Goal: Obtain resource: Obtain resource

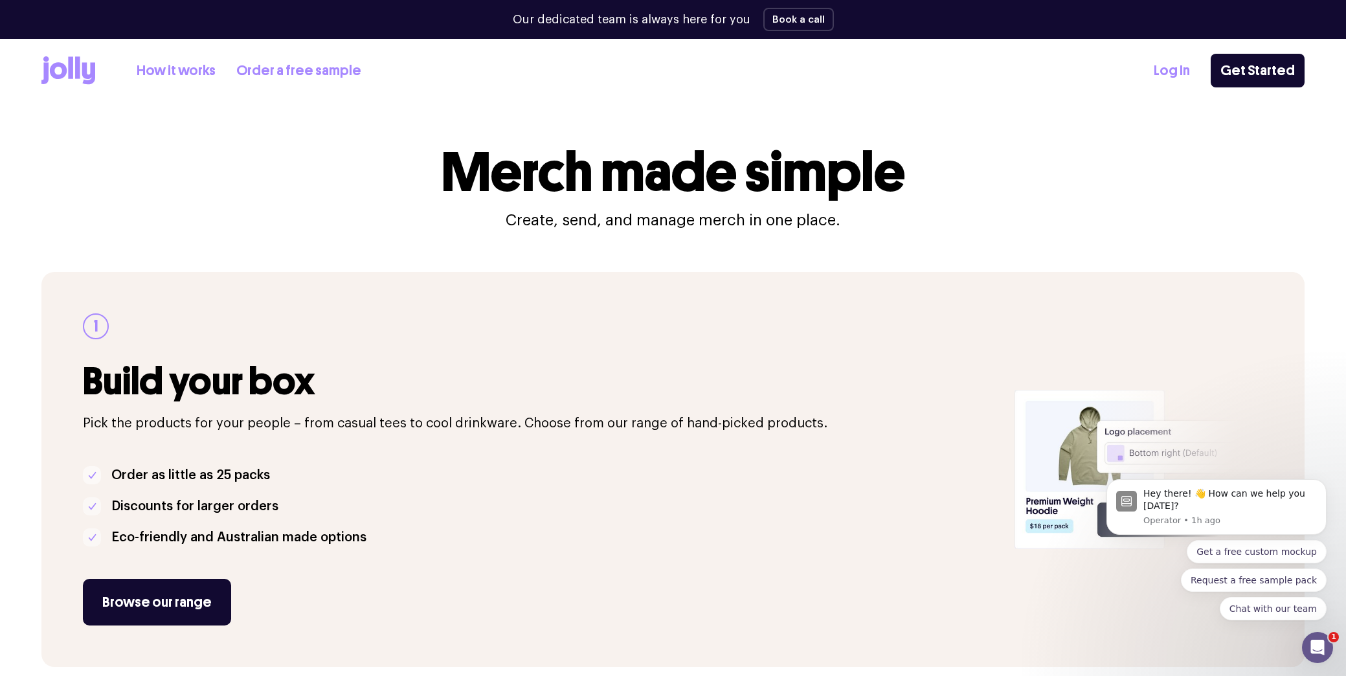
click at [298, 69] on link "Order a free sample" at bounding box center [298, 70] width 125 height 21
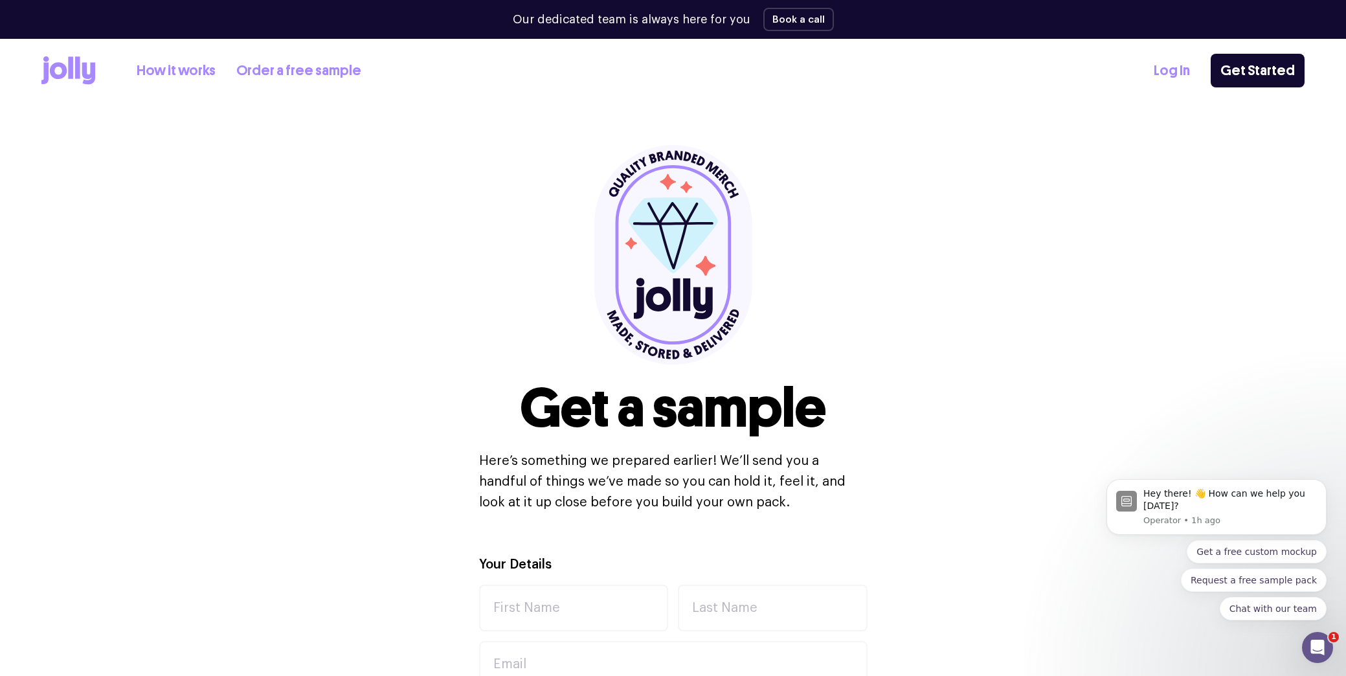
click at [92, 65] on icon at bounding box center [88, 74] width 13 height 22
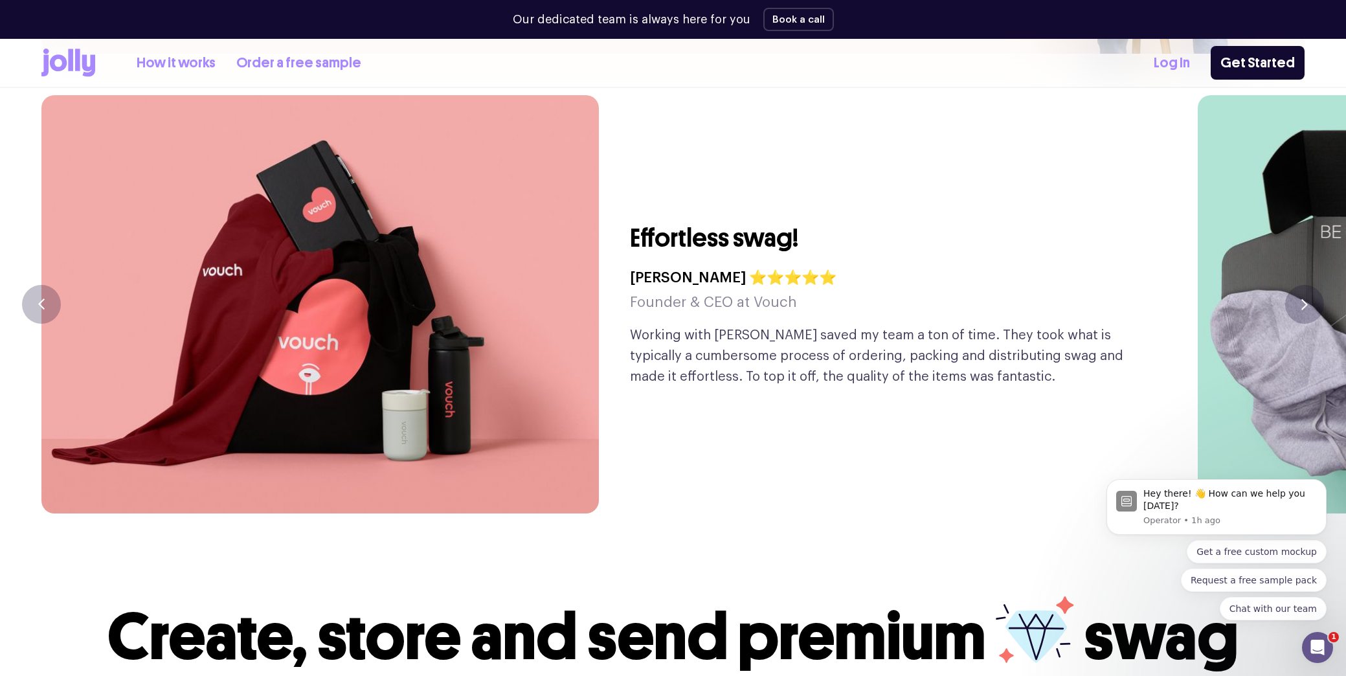
scroll to position [3225, 0]
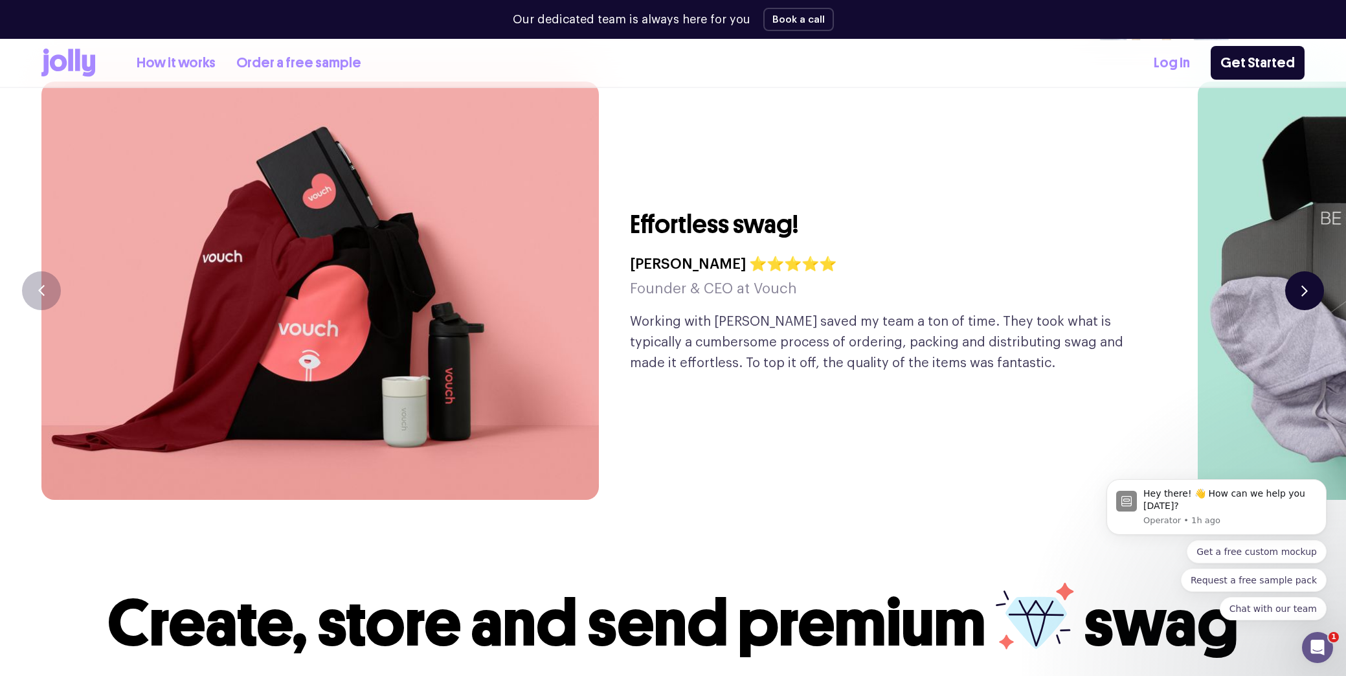
click at [1311, 271] on button "button" at bounding box center [1304, 290] width 39 height 39
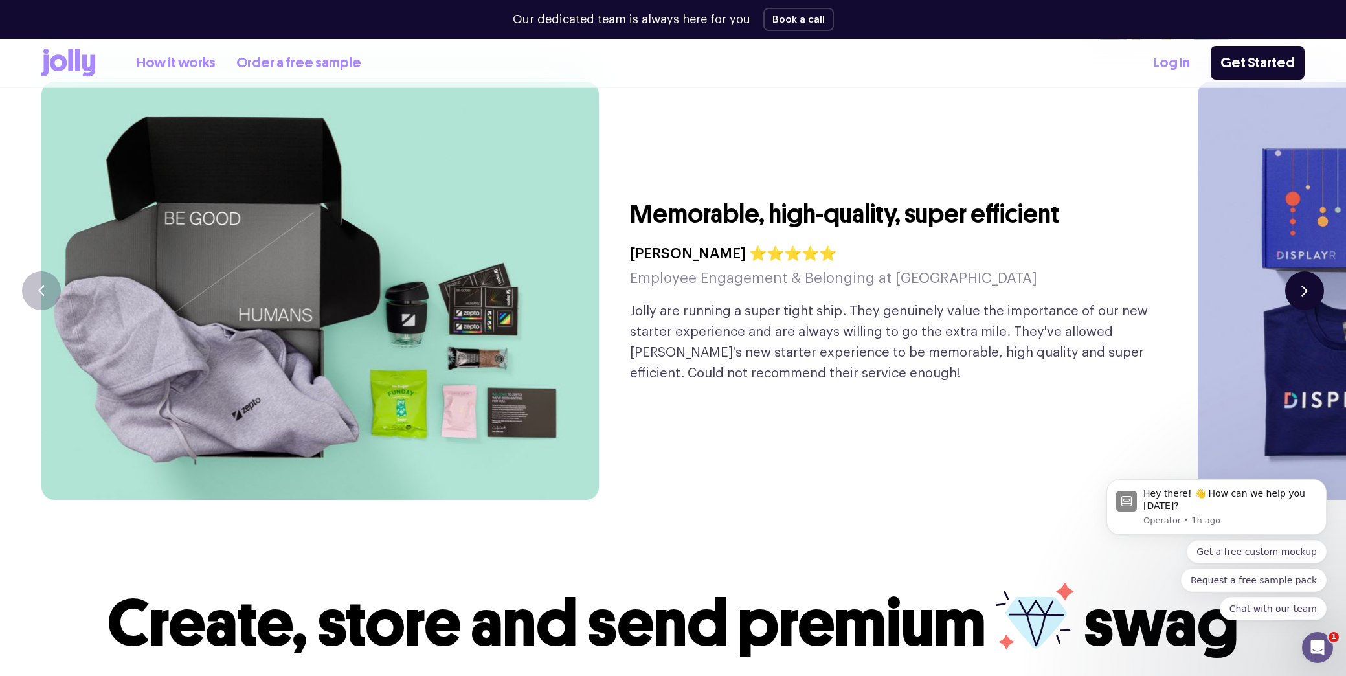
click at [1308, 271] on button "button" at bounding box center [1304, 290] width 39 height 39
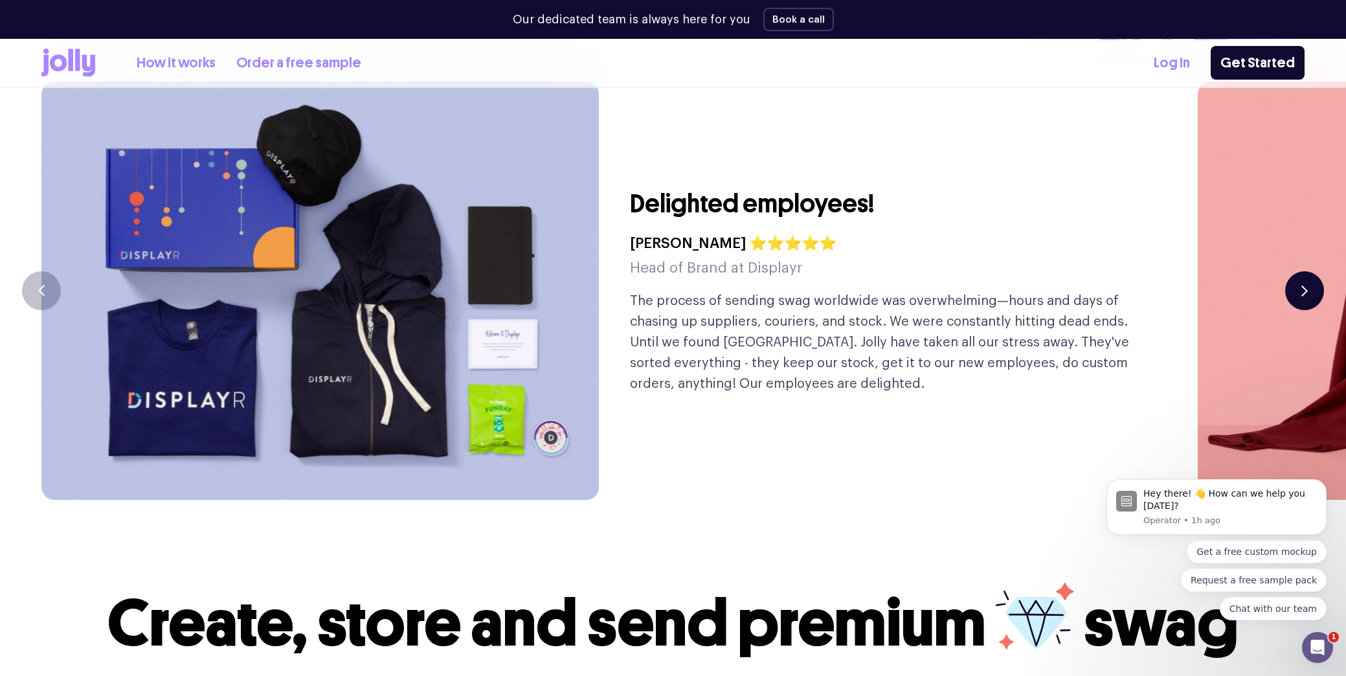
click at [1308, 271] on button "button" at bounding box center [1304, 290] width 39 height 39
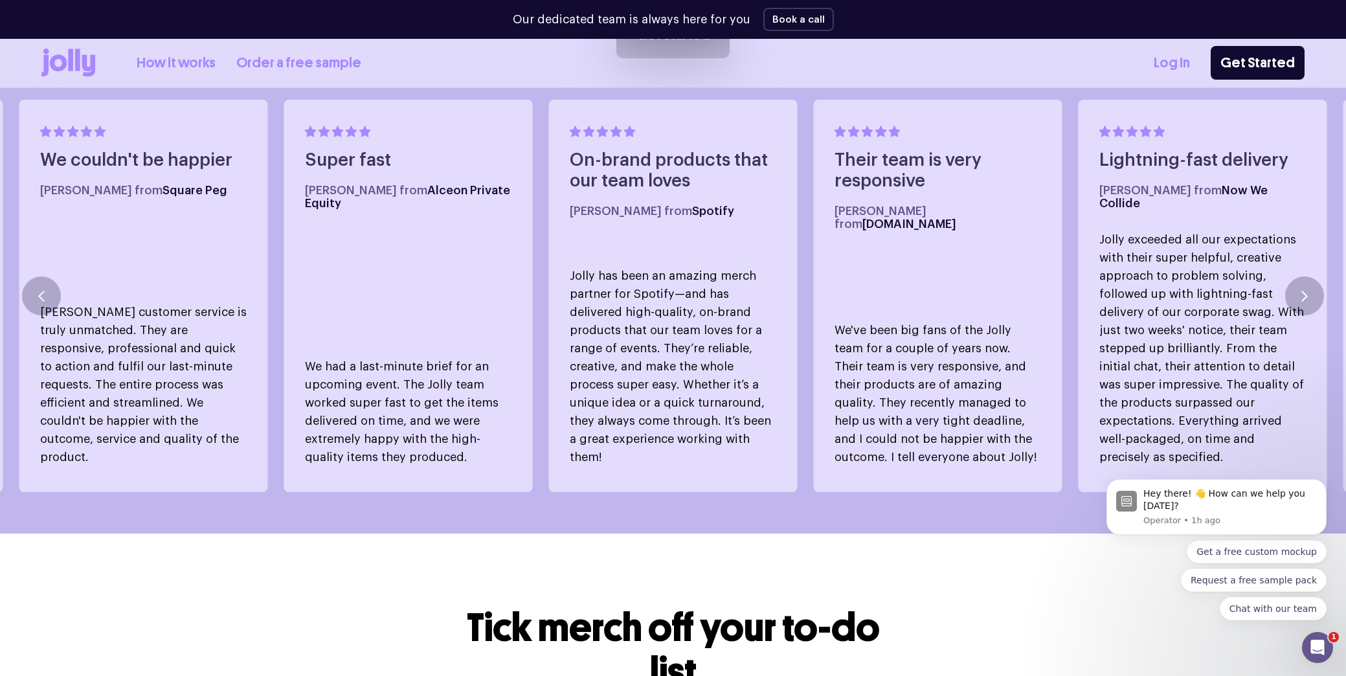
scroll to position [908, 0]
